Goal: Transaction & Acquisition: Obtain resource

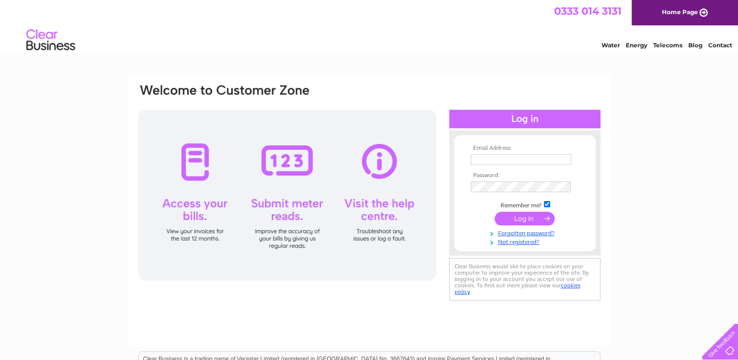
type input "margaret@standardrealestateltd.com"
click at [526, 219] on input "submit" at bounding box center [524, 219] width 60 height 14
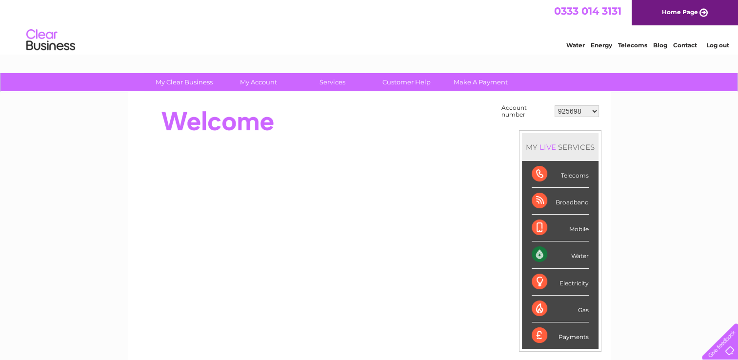
click at [565, 110] on select "925698 934462 934831 938572 941363 942374 952730 966731 966770 967205 971927 97…" at bounding box center [576, 111] width 44 height 12
click at [564, 110] on select "925698 934462 934831 938572 941363 942374 952730 966731 966770 967205 971927 97…" at bounding box center [576, 111] width 44 height 12
select select "1091796"
click at [554, 105] on select "925698 934462 934831 938572 941363 942374 952730 966731 966770 967205 971927 97…" at bounding box center [576, 111] width 44 height 12
click at [387, 145] on div at bounding box center [314, 219] width 355 height 235
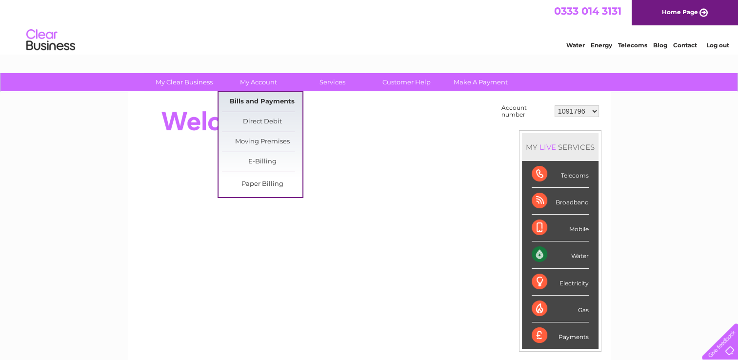
click at [263, 105] on link "Bills and Payments" at bounding box center [262, 102] width 80 height 20
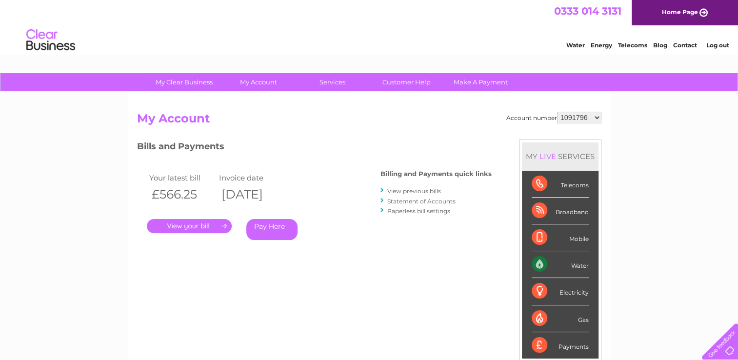
click at [203, 226] on link "." at bounding box center [189, 226] width 85 height 14
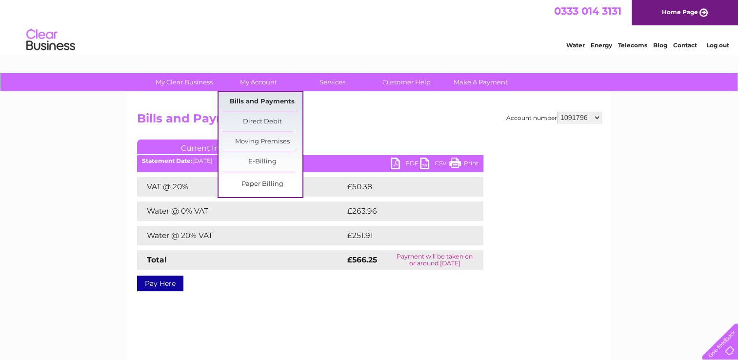
click at [250, 104] on link "Bills and Payments" at bounding box center [262, 102] width 80 height 20
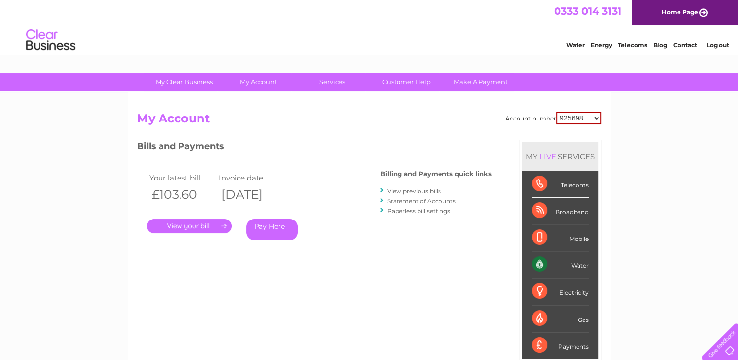
click at [195, 118] on h2 "My Account" at bounding box center [369, 121] width 464 height 19
click at [402, 191] on link "View previous bills" at bounding box center [414, 190] width 54 height 7
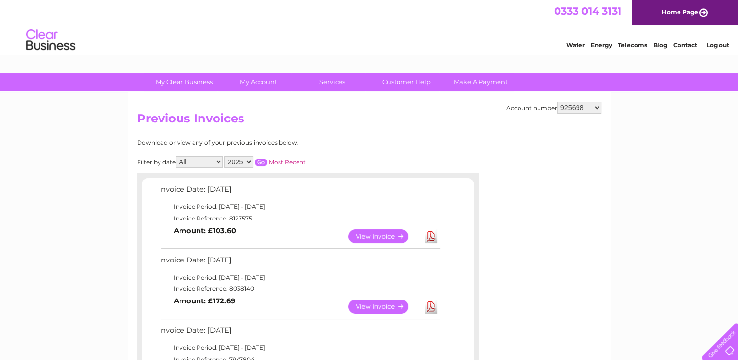
click at [584, 108] on select "925698 934462 934831 938572 941363 942374 952730 966731 966770 967205 971927 97…" at bounding box center [579, 108] width 44 height 12
select select "1091796"
click at [557, 102] on select "925698 934462 934831 938572 941363 942374 952730 966731 966770 967205 971927 97…" at bounding box center [579, 108] width 44 height 12
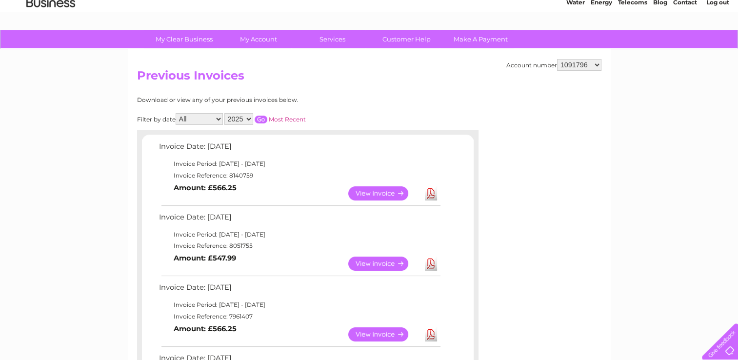
scroll to position [44, 0]
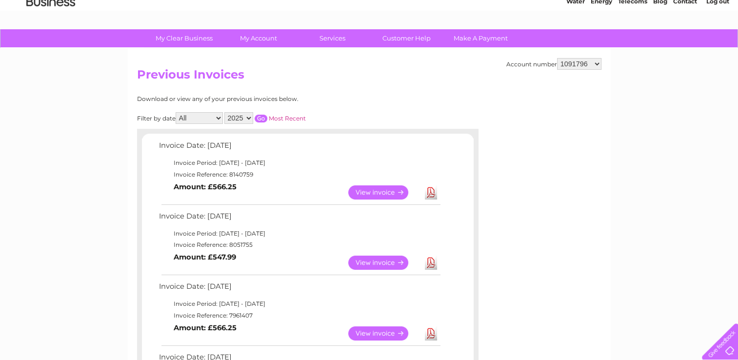
click at [432, 259] on link "Download" at bounding box center [431, 262] width 12 height 14
click at [430, 188] on link "Download" at bounding box center [431, 192] width 12 height 14
